Goal: Transaction & Acquisition: Download file/media

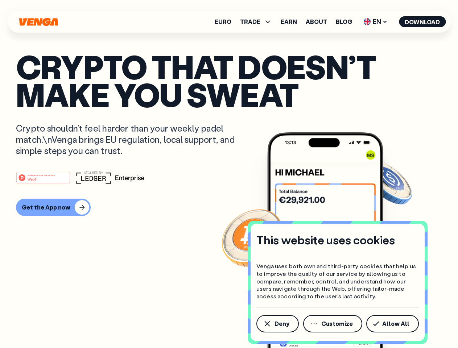
click at [229, 174] on div "#1 PRODUCT OF THE MONTH Web3" at bounding box center [229, 177] width 426 height 13
click at [277, 324] on span "Deny" at bounding box center [282, 324] width 15 height 6
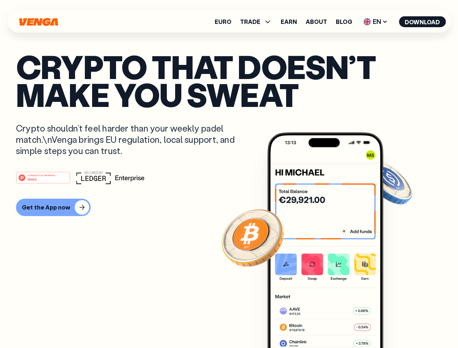
click at [333, 324] on img at bounding box center [325, 253] width 116 height 243
click at [394, 324] on article "Crypto that doesn’t make you sweat Crypto shouldn’t feel harder than your weekl…" at bounding box center [229, 189] width 426 height 272
click at [258, 22] on span "TRADE" at bounding box center [250, 22] width 20 height 6
click at [376, 22] on span "EN" at bounding box center [375, 22] width 29 height 12
click at [423, 22] on button "Download" at bounding box center [422, 21] width 47 height 11
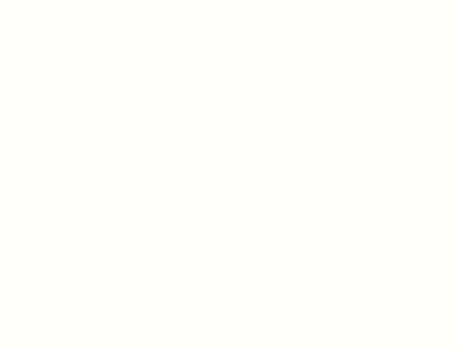
click at [52, 0] on html "This website uses cookies Venga uses both own and third-party cookies that help…" at bounding box center [229, 0] width 458 height 0
click at [44, 0] on html "This website uses cookies Venga uses both own and third-party cookies that help…" at bounding box center [229, 0] width 458 height 0
